Goal: Task Accomplishment & Management: Use online tool/utility

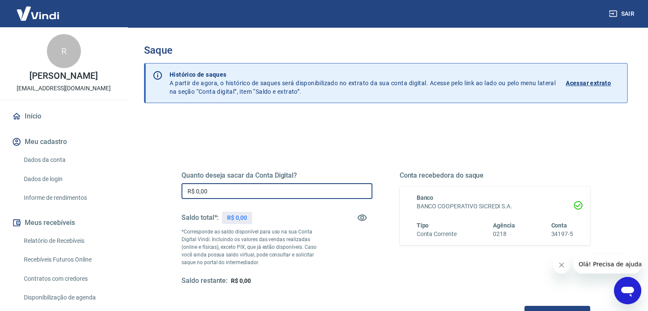
click at [265, 191] on input "R$ 0,00" at bounding box center [277, 191] width 191 height 16
click at [270, 187] on input "R$ 250,00" at bounding box center [277, 191] width 191 height 16
type input "R$ 250,00"
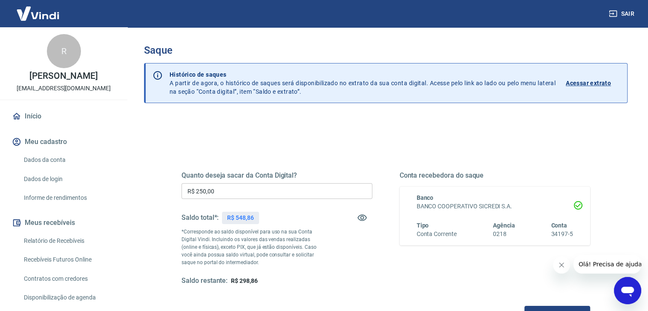
click at [355, 251] on div "Quanto deseja sacar da Conta Digital? R$ 250,00 ​ Saldo total*: R$ 548,86 *Corr…" at bounding box center [277, 228] width 191 height 114
click at [409, 268] on div "Conta recebedora do saque Banco BANCO COOPERATIVO SICREDI S.A. Tipo Conta Corre…" at bounding box center [495, 228] width 191 height 114
click at [405, 282] on div "Conta recebedora do saque Banco BANCO COOPERATIVO SICREDI S.A. Tipo Conta Corre…" at bounding box center [495, 228] width 191 height 114
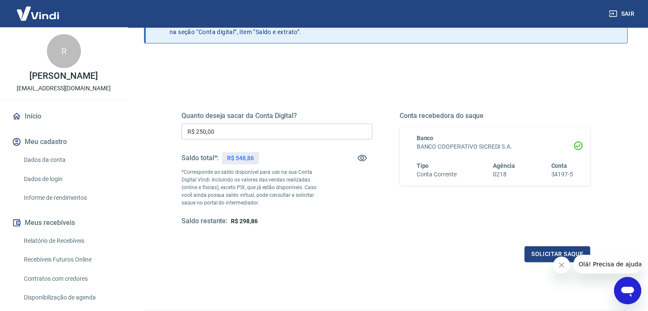
scroll to position [68, 0]
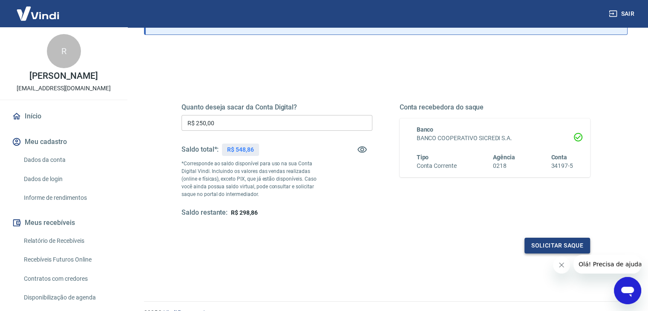
click at [547, 241] on button "Solicitar saque" at bounding box center [558, 246] width 66 height 16
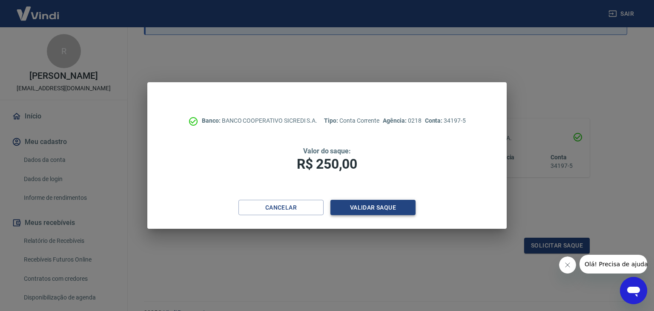
click at [360, 202] on button "Validar saque" at bounding box center [373, 208] width 85 height 16
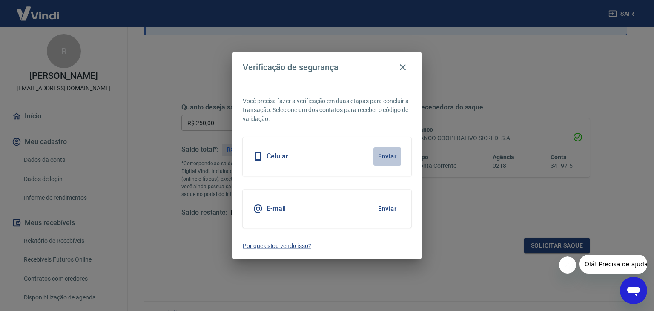
click at [392, 156] on button "Enviar" at bounding box center [388, 156] width 28 height 18
click at [392, 159] on button "Enviar" at bounding box center [388, 156] width 28 height 18
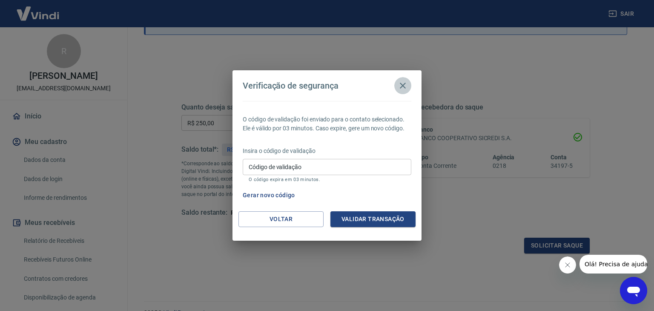
click at [406, 87] on icon "button" at bounding box center [403, 86] width 10 height 10
